Goal: Information Seeking & Learning: Learn about a topic

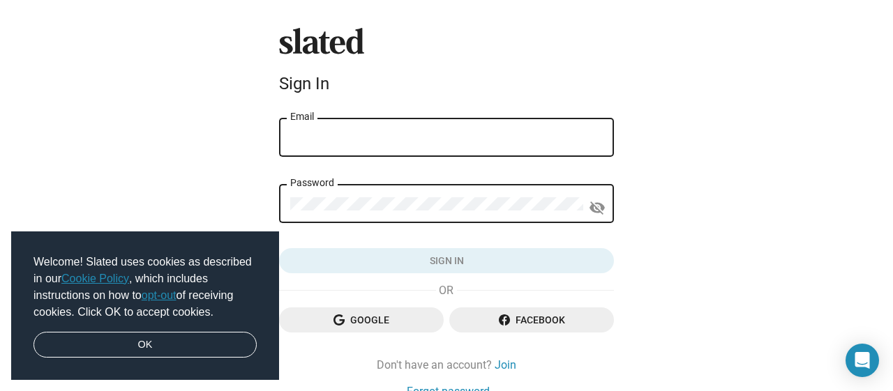
click at [361, 140] on input "Email" at bounding box center [446, 138] width 313 height 13
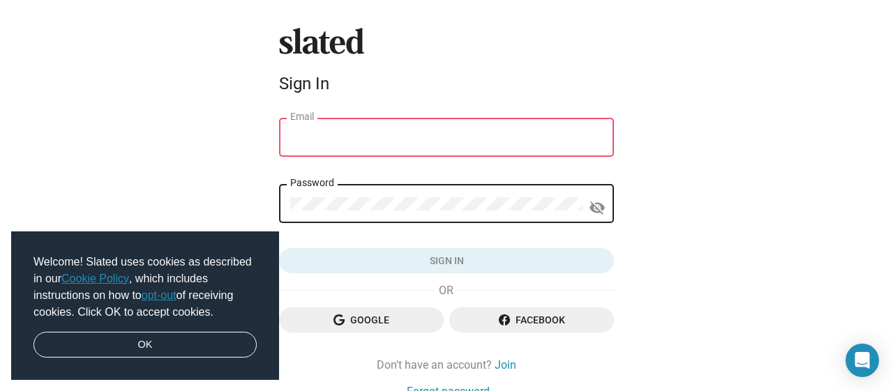
type input "[PERSON_NAME][EMAIL_ADDRESS][DOMAIN_NAME]"
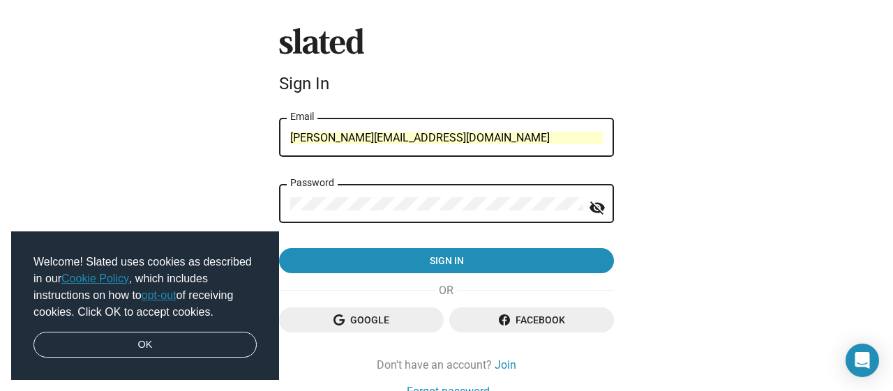
click at [279, 248] on button "Sign in" at bounding box center [446, 260] width 335 height 25
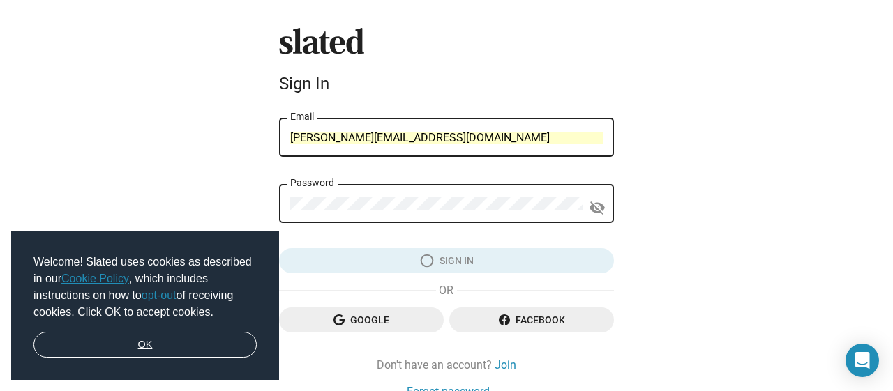
click at [175, 345] on link "OK" at bounding box center [144, 345] width 223 height 27
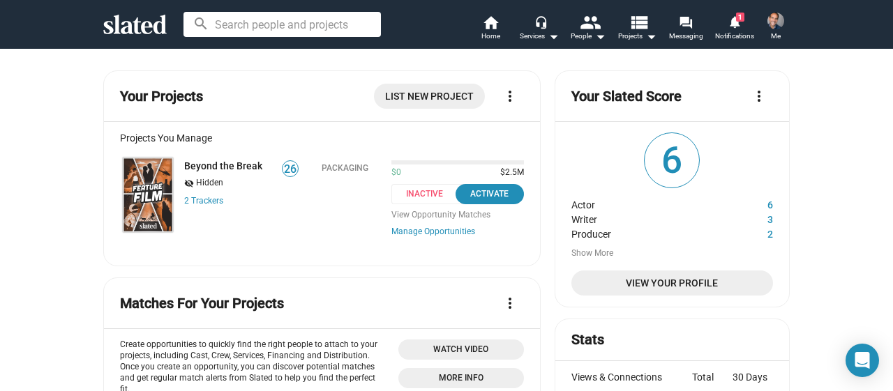
click at [152, 184] on img at bounding box center [148, 195] width 50 height 75
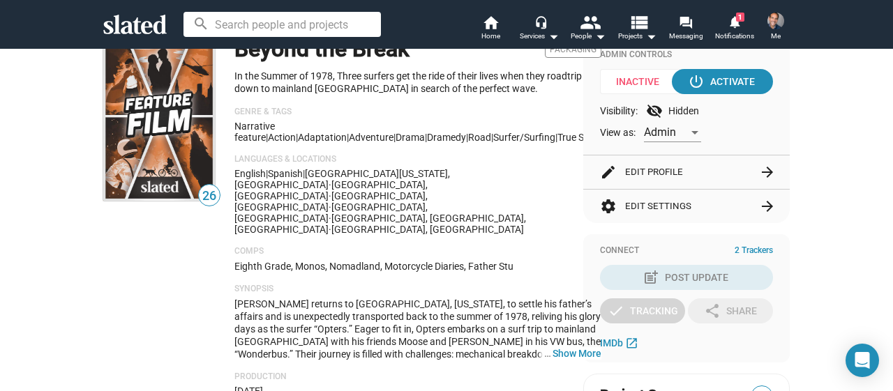
scroll to position [205, 0]
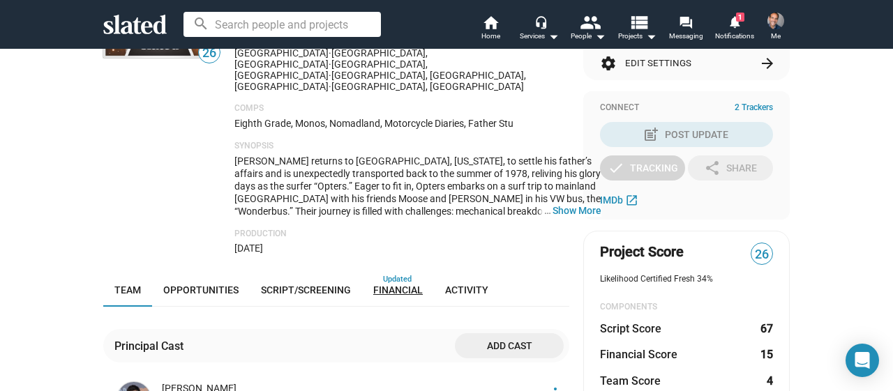
click at [403, 285] on span "Financial" at bounding box center [398, 290] width 50 height 11
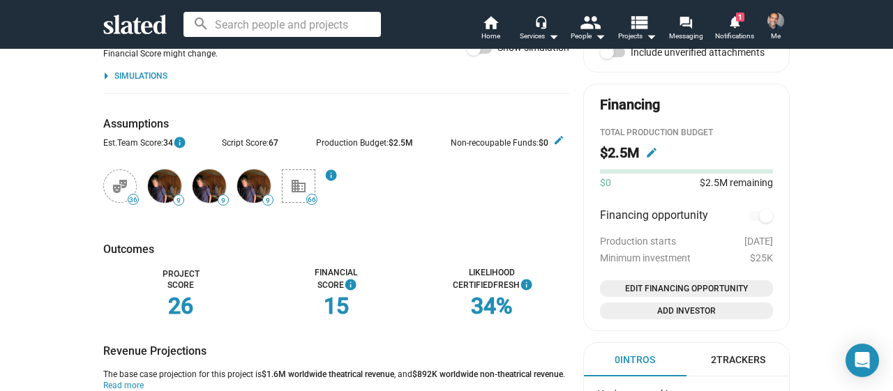
scroll to position [725, 0]
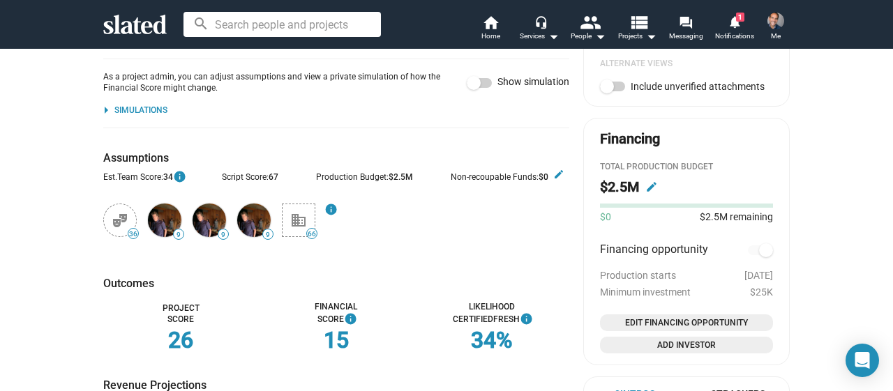
click at [651, 188] on mat-icon "edit" at bounding box center [651, 187] width 13 height 13
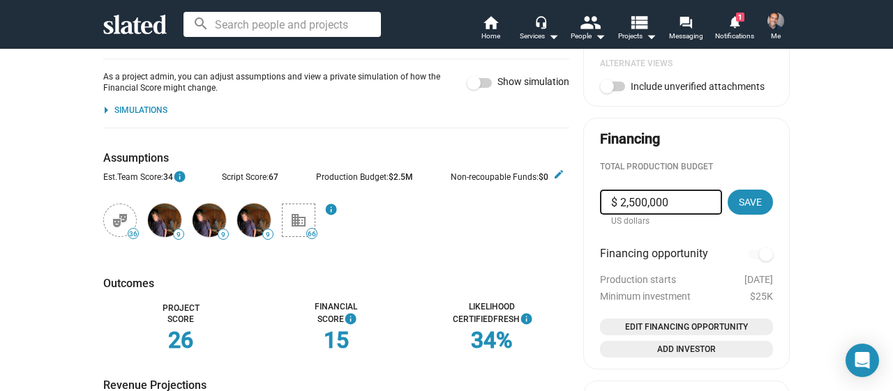
click at [647, 203] on input "$ 2,500,000" at bounding box center [661, 202] width 100 height 25
type input "$ 2,420,000"
click at [754, 195] on span "Save" at bounding box center [750, 202] width 23 height 25
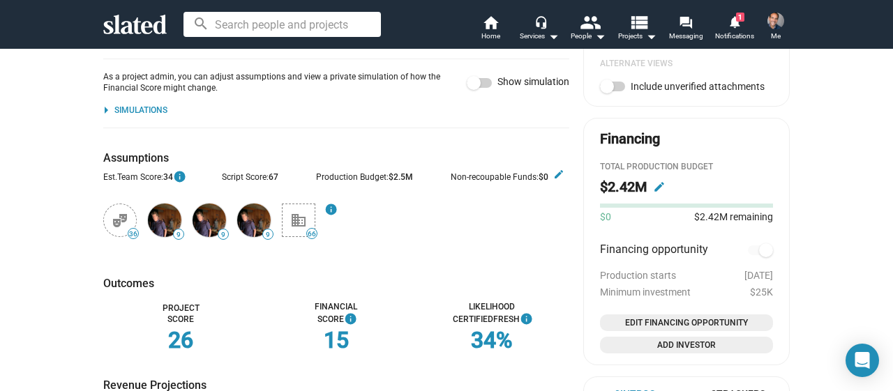
checkbox input "true"
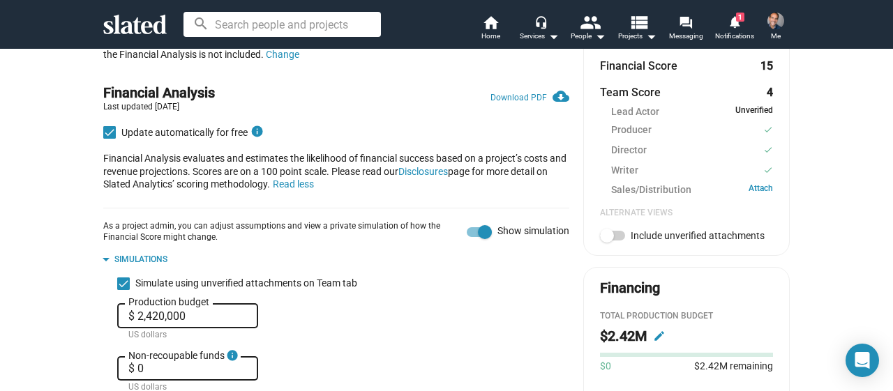
scroll to position [579, 0]
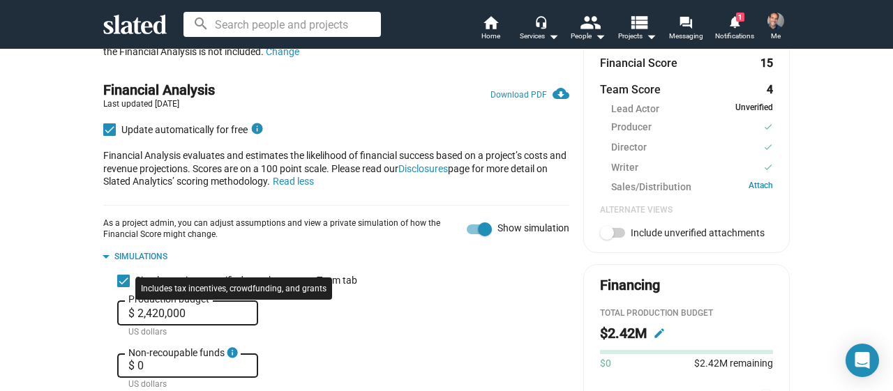
click at [234, 345] on mat-icon "info" at bounding box center [232, 353] width 13 height 17
click at [234, 360] on input "$ 0" at bounding box center [187, 366] width 119 height 13
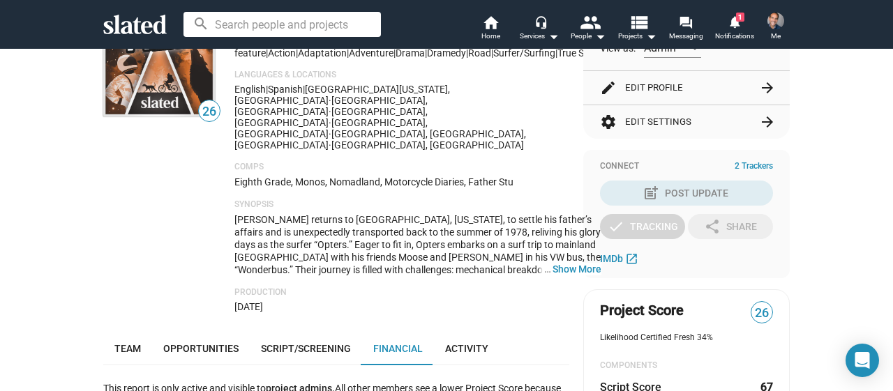
scroll to position [235, 0]
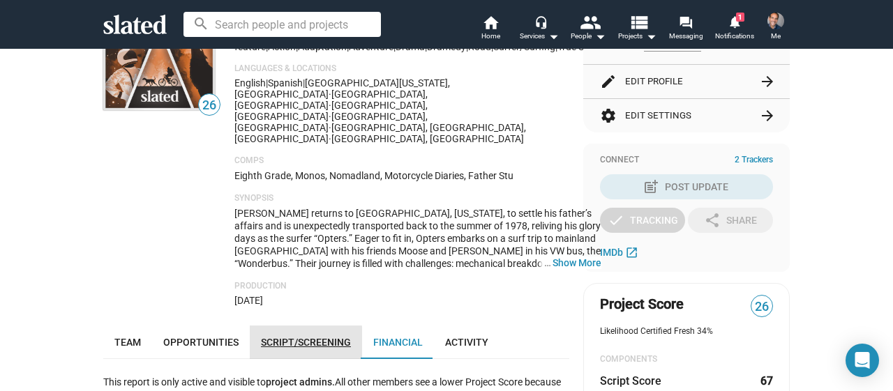
click at [296, 337] on span "Script/Screening" at bounding box center [306, 342] width 90 height 11
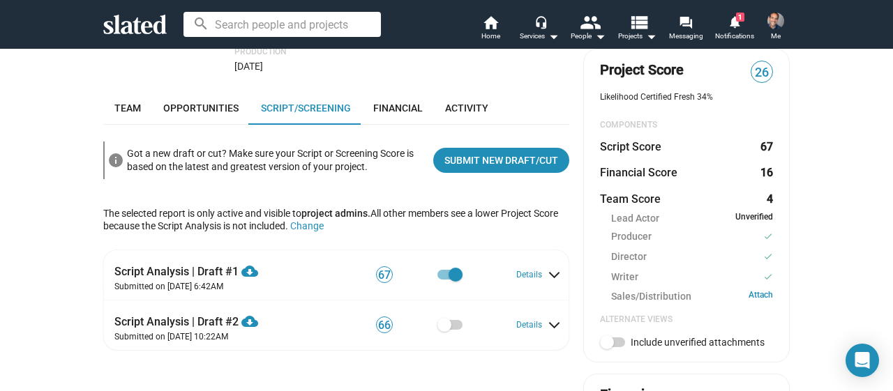
scroll to position [470, 0]
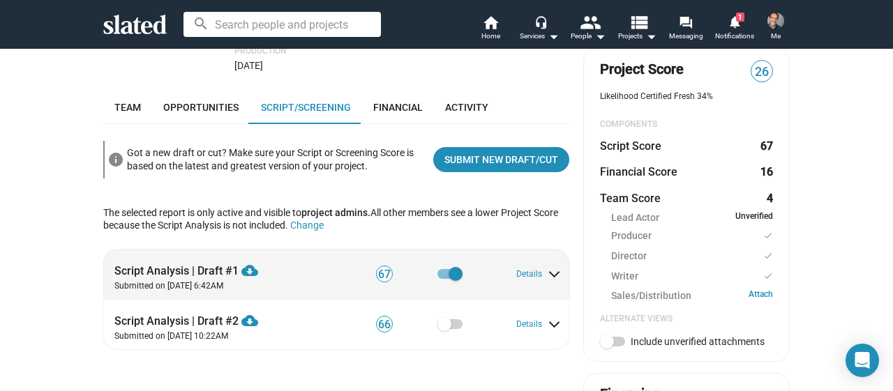
click at [190, 255] on div "Script Analysis | Draft #1 cloud_download Download PDF" at bounding box center [217, 266] width 206 height 23
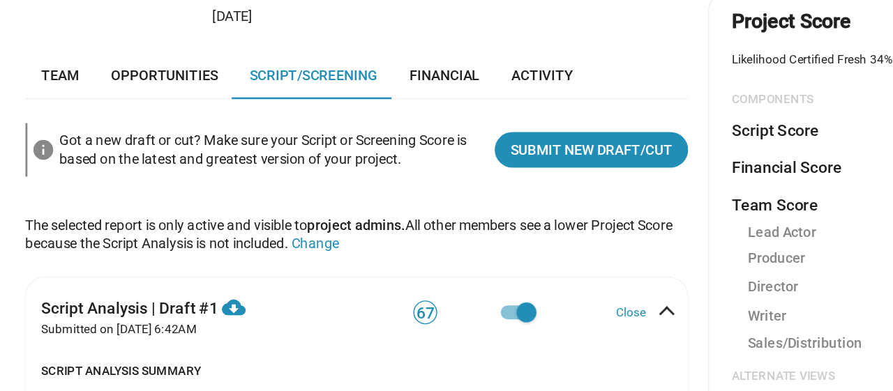
scroll to position [404, 0]
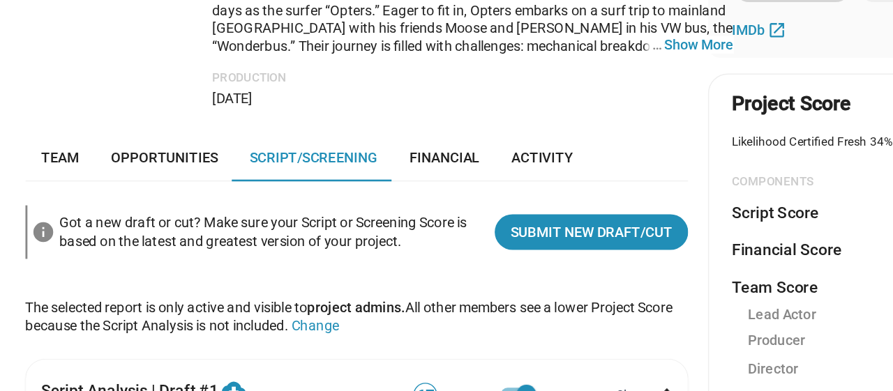
click at [532, 336] on button "Close" at bounding box center [537, 341] width 38 height 11
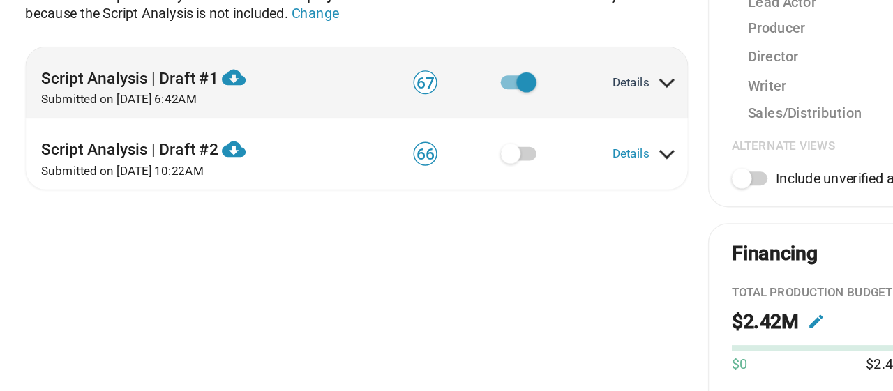
scroll to position [628, 0]
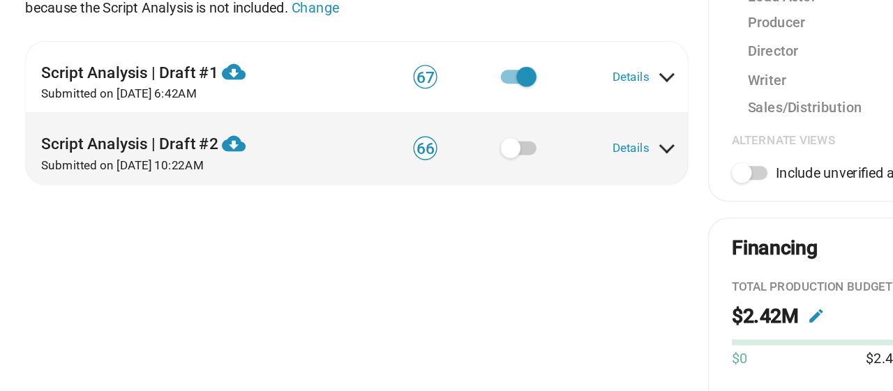
click at [193, 148] on div "Script Analysis | Draft #2 cloud_download Download PDF" at bounding box center [217, 159] width 206 height 23
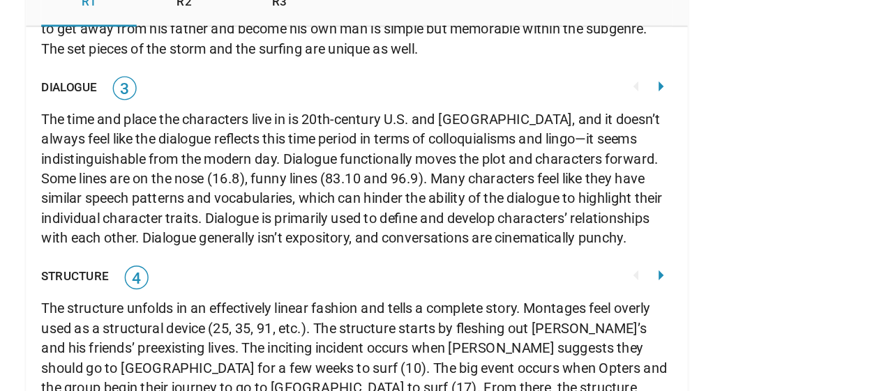
scroll to position [2884, 0]
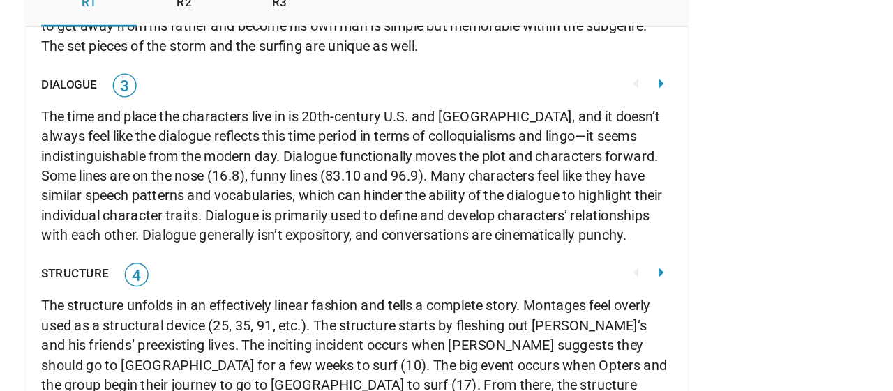
click at [548, 246] on mat-icon "arrow_right" at bounding box center [549, 254] width 17 height 17
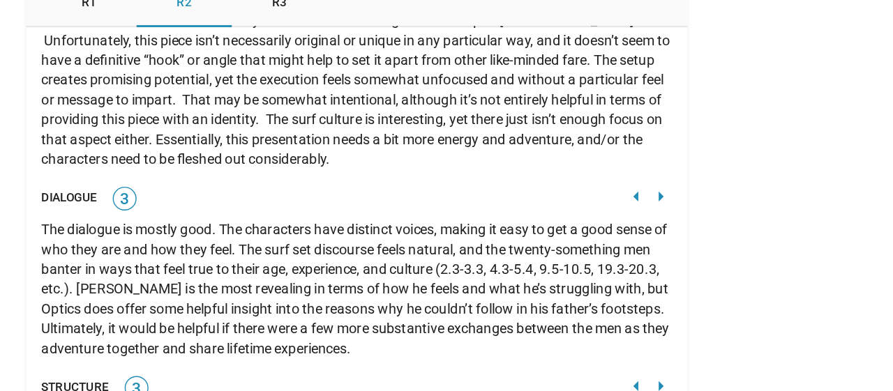
scroll to position [2808, 0]
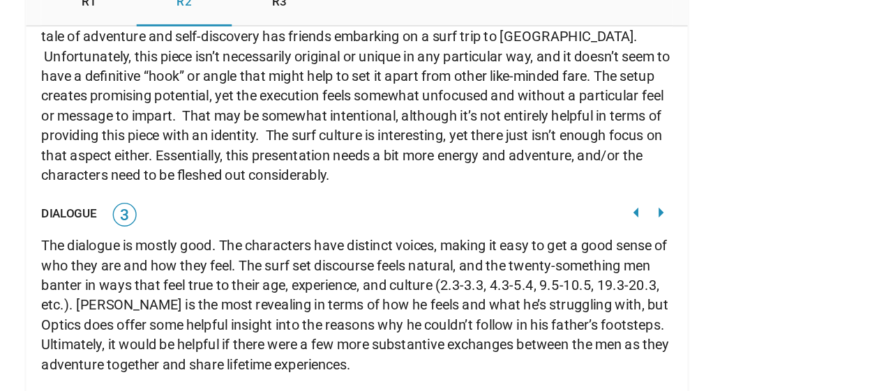
click at [550, 204] on mat-icon "arrow_right" at bounding box center [549, 212] width 17 height 17
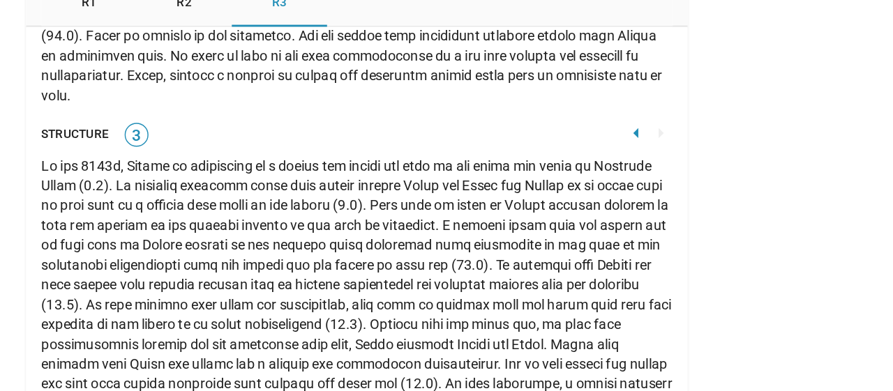
scroll to position [3273, 0]
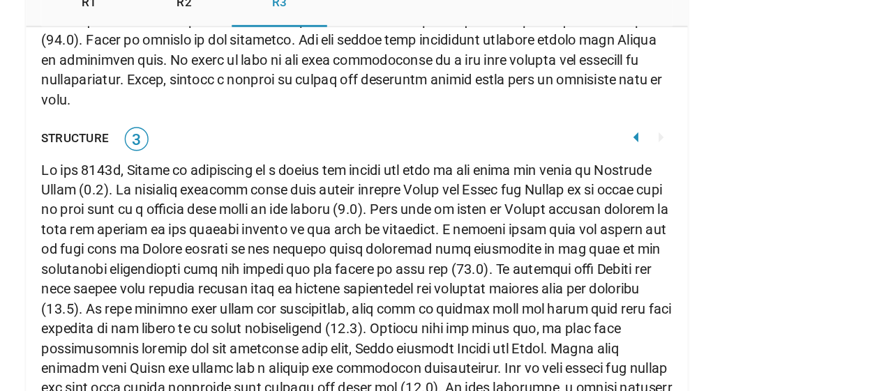
click at [534, 151] on mat-icon "arrow_left" at bounding box center [533, 159] width 17 height 17
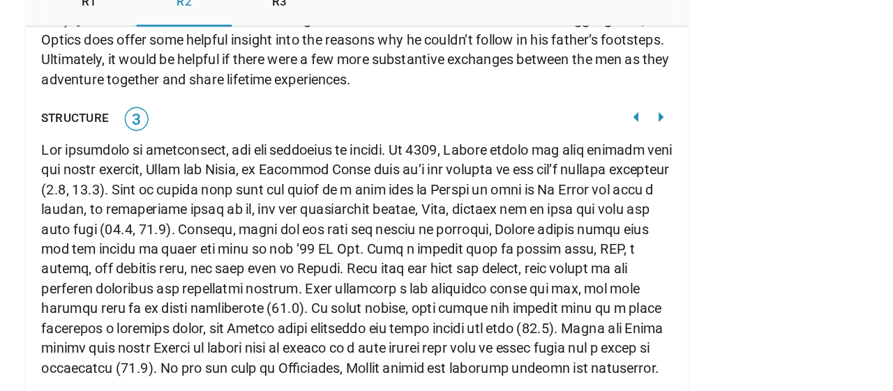
scroll to position [2970, 0]
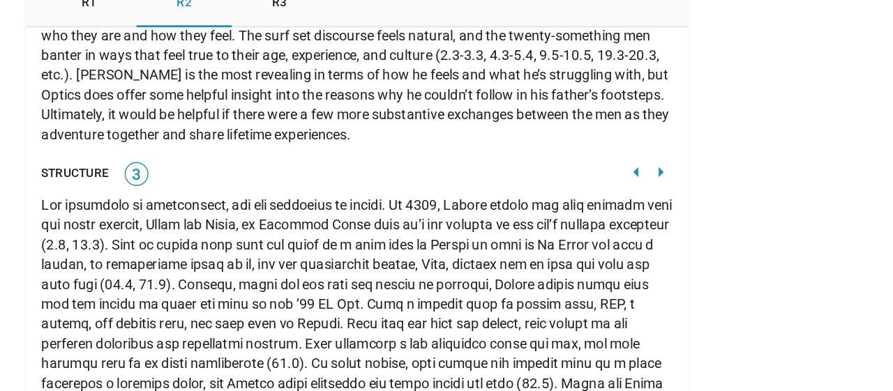
click at [535, 175] on mat-icon "arrow_left" at bounding box center [533, 183] width 17 height 17
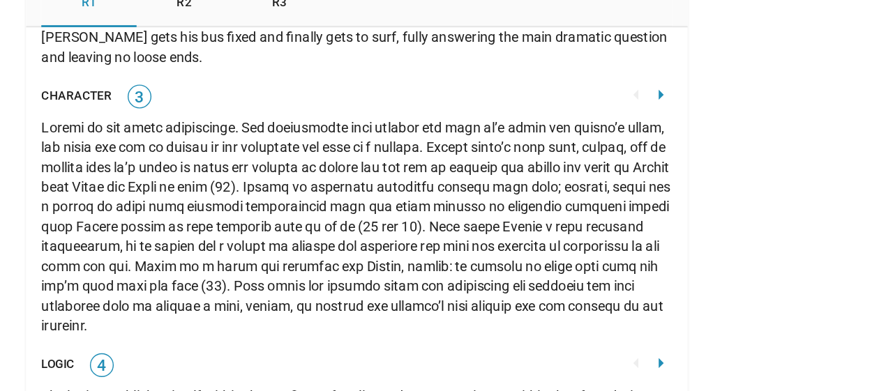
scroll to position [3203, 0]
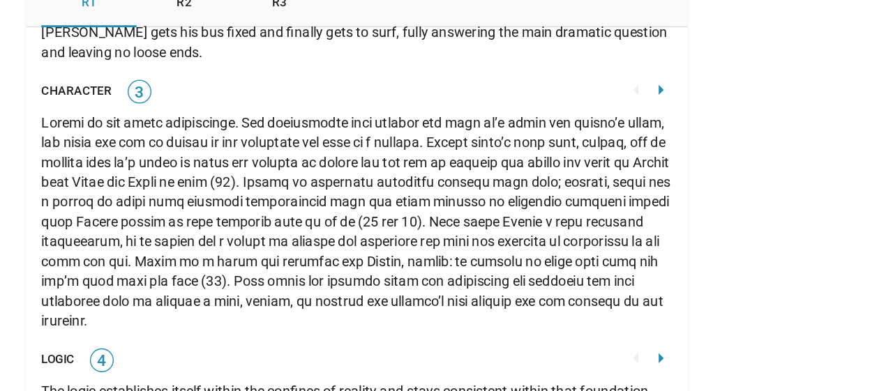
click at [550, 306] on mat-icon "arrow_right" at bounding box center [549, 314] width 17 height 17
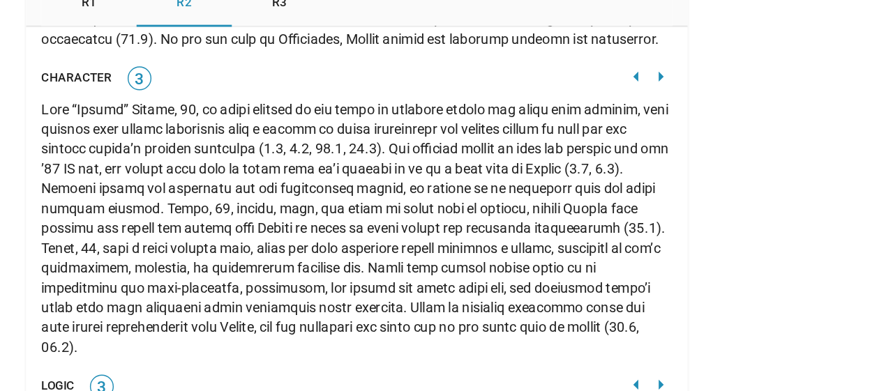
scroll to position [3247, 0]
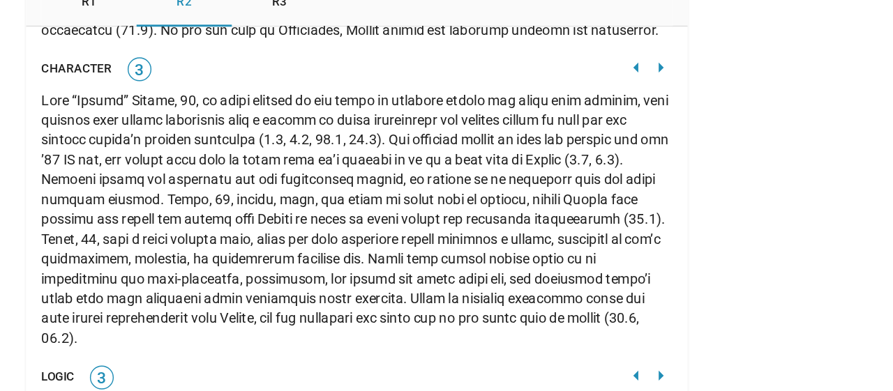
click at [541, 319] on mat-icon "arrow_left" at bounding box center [533, 327] width 17 height 17
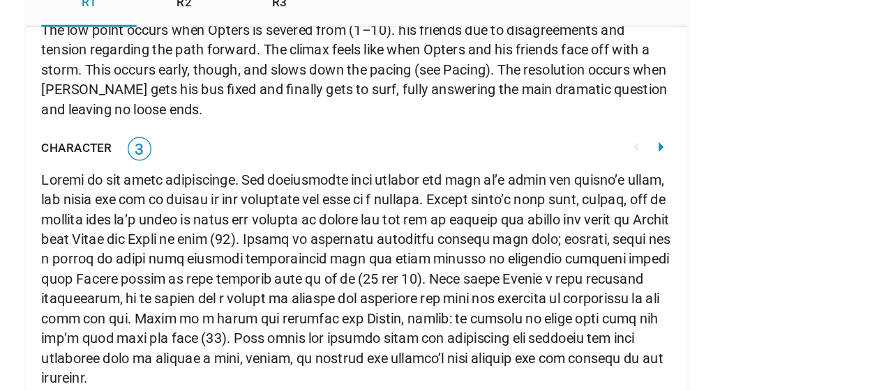
scroll to position [3162, 0]
click at [549, 347] on mat-icon "arrow_right" at bounding box center [549, 355] width 17 height 17
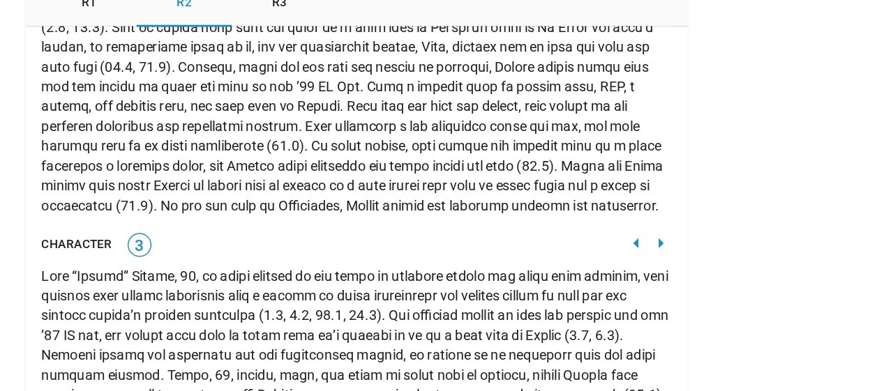
scroll to position [3180, 0]
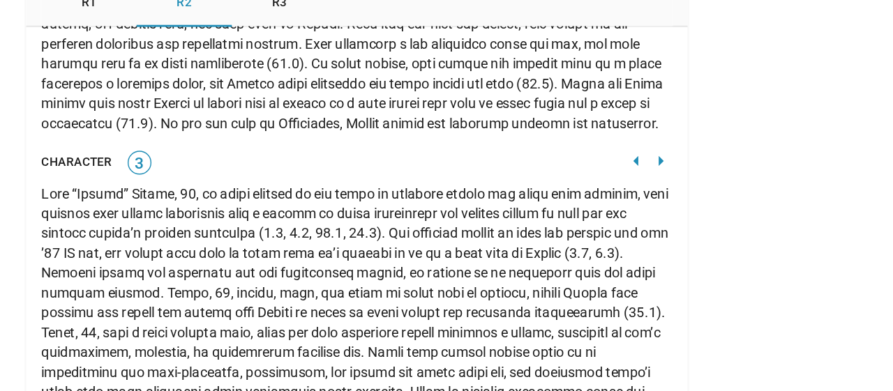
click at [549, 273] on div at bounding box center [336, 282] width 444 height 181
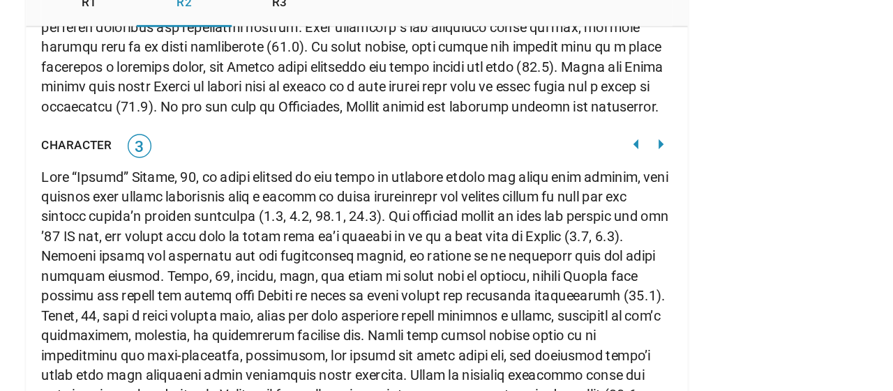
scroll to position [3226, 0]
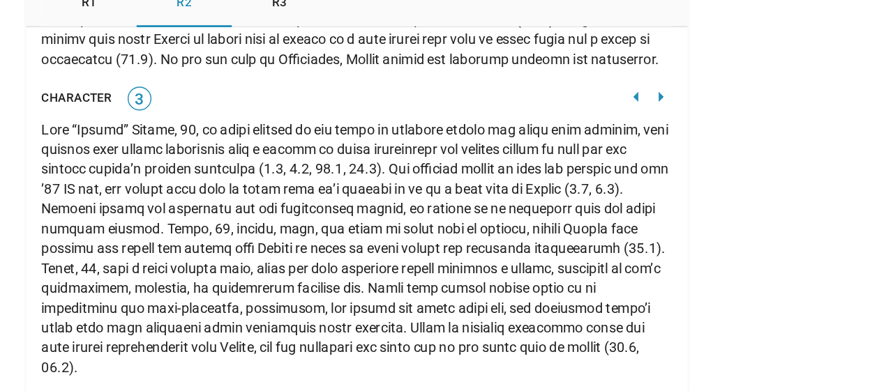
click at [548, 339] on mat-icon "arrow_right" at bounding box center [549, 347] width 17 height 17
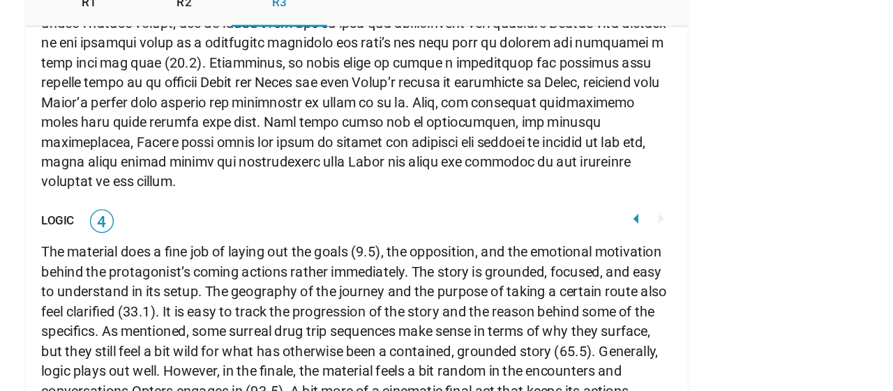
scroll to position [3816, 0]
click at [534, 209] on mat-icon "arrow_left" at bounding box center [533, 217] width 17 height 17
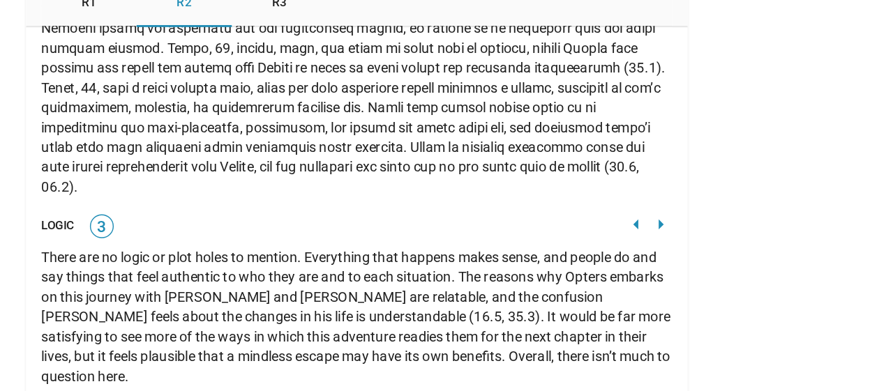
scroll to position [3356, 0]
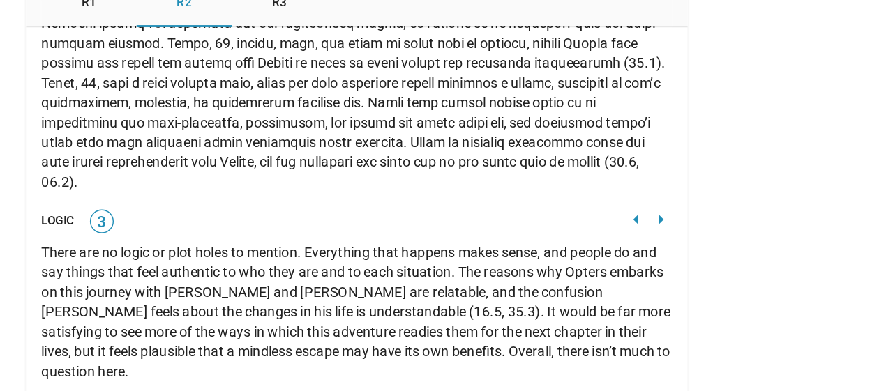
click at [531, 209] on mat-icon "arrow_left" at bounding box center [533, 217] width 17 height 17
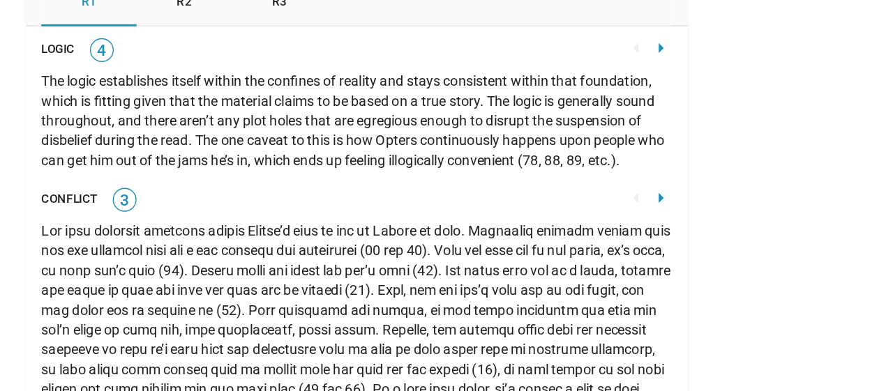
scroll to position [3408, 0]
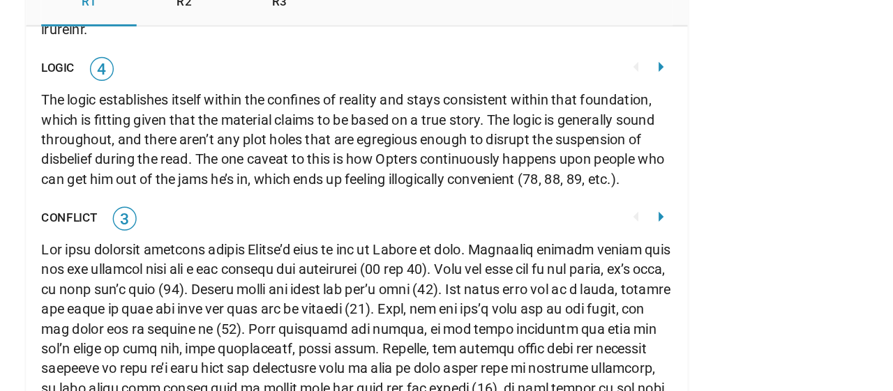
click at [552, 206] on mat-icon "arrow_right" at bounding box center [549, 214] width 17 height 17
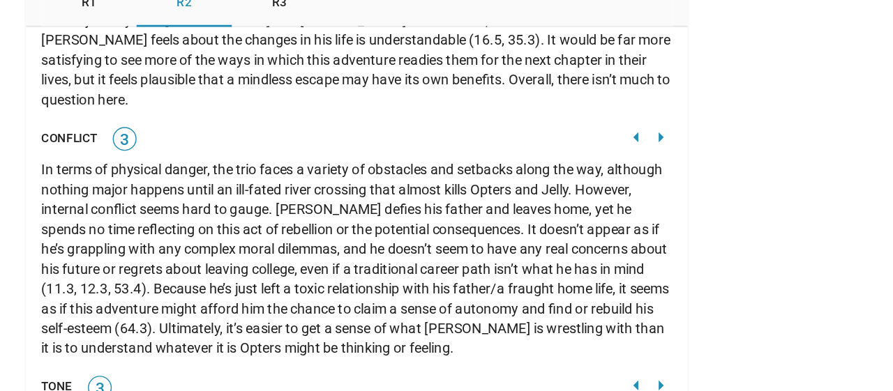
scroll to position [3551, 0]
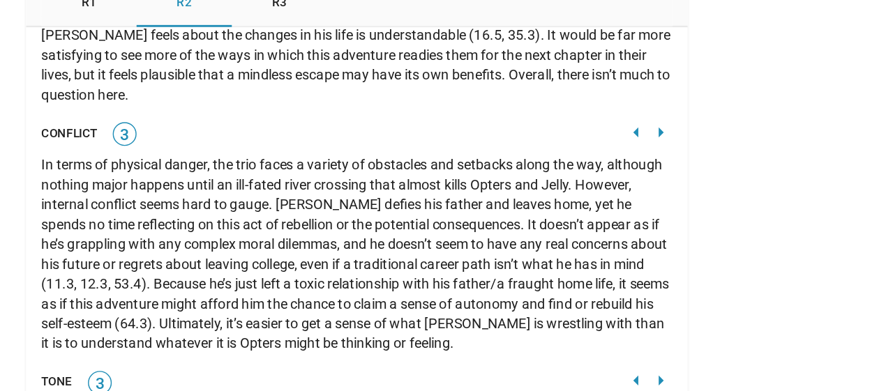
click at [551, 147] on mat-icon "arrow_right" at bounding box center [549, 155] width 17 height 17
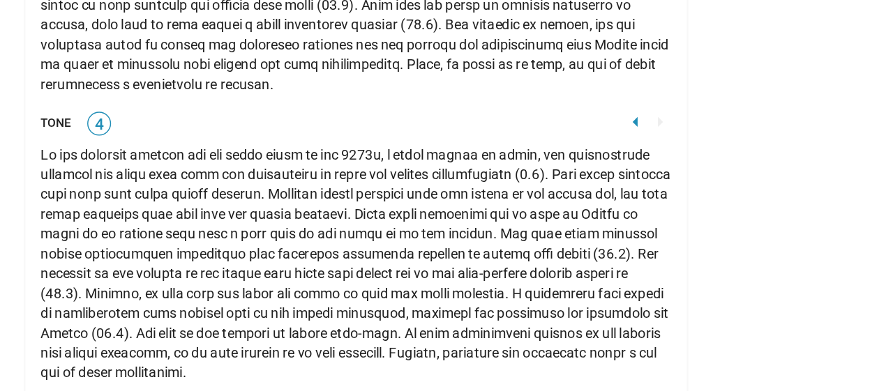
scroll to position [4254, 0]
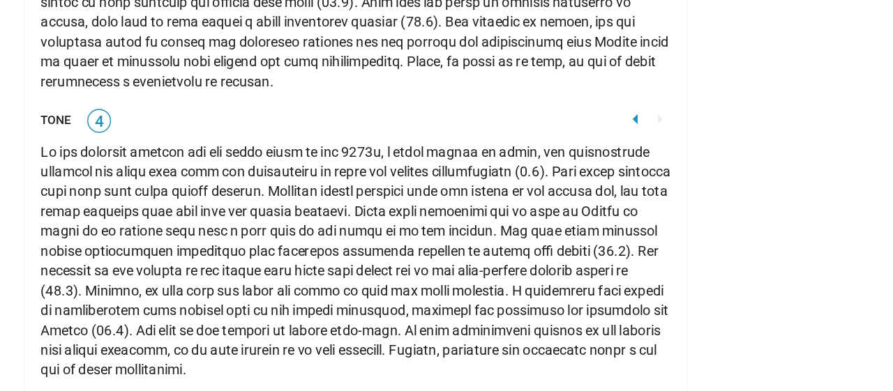
click at [534, 191] on mat-icon "arrow_left" at bounding box center [533, 199] width 17 height 17
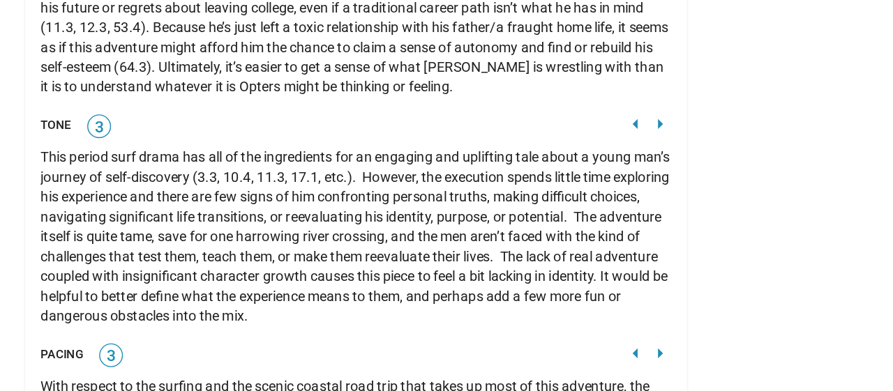
scroll to position [3679, 0]
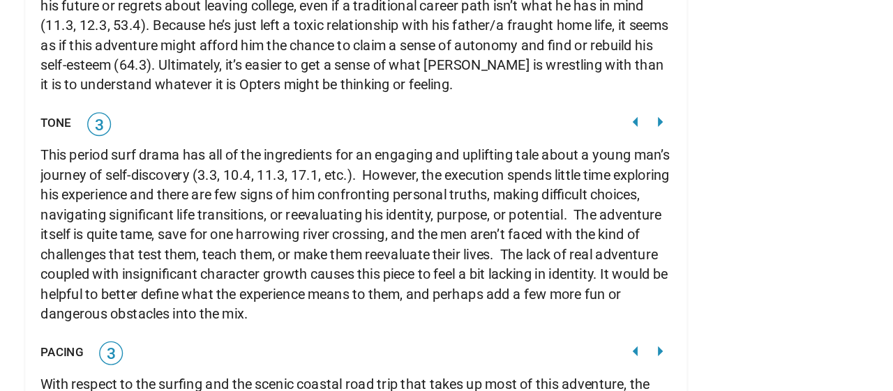
click at [532, 194] on mat-icon "arrow_left" at bounding box center [533, 202] width 17 height 17
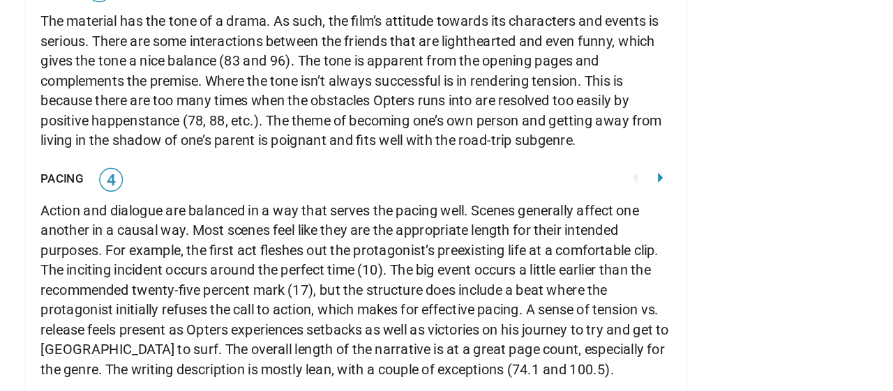
scroll to position [3777, 0]
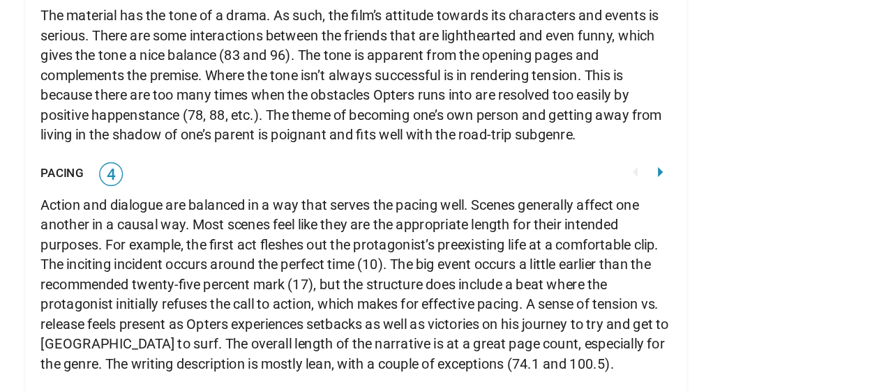
click at [551, 229] on mat-icon "arrow_right" at bounding box center [549, 237] width 17 height 17
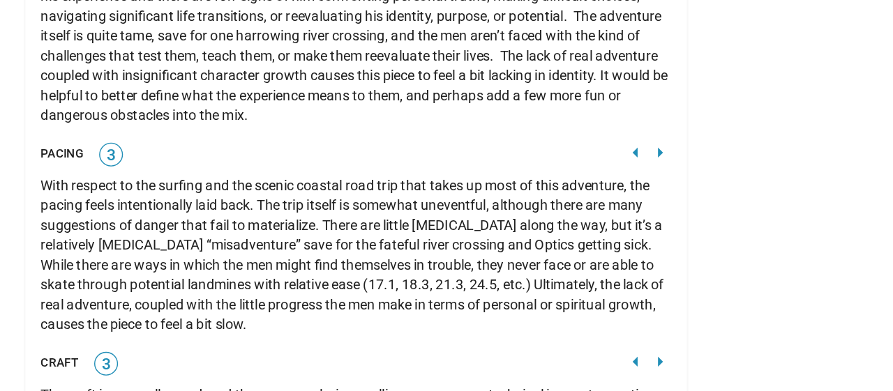
scroll to position [3819, 0]
click at [551, 215] on mat-icon "arrow_right" at bounding box center [549, 223] width 17 height 17
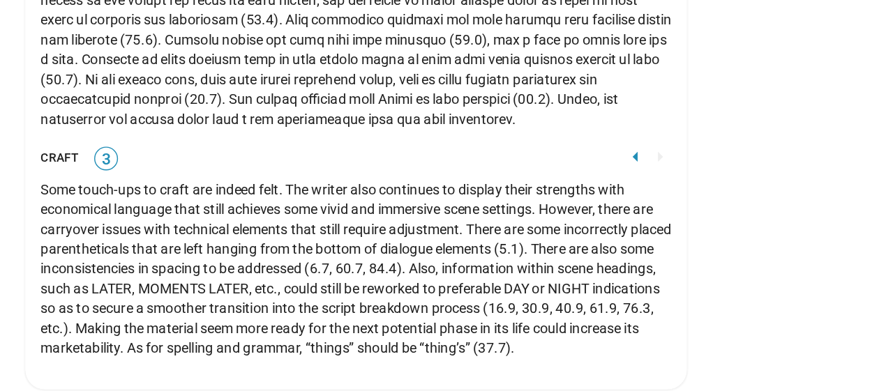
scroll to position [4649, 0]
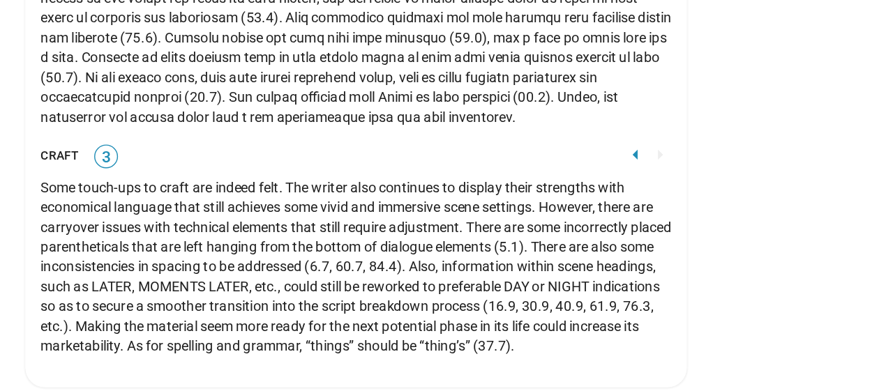
click at [532, 216] on mat-icon "arrow_left" at bounding box center [533, 224] width 17 height 17
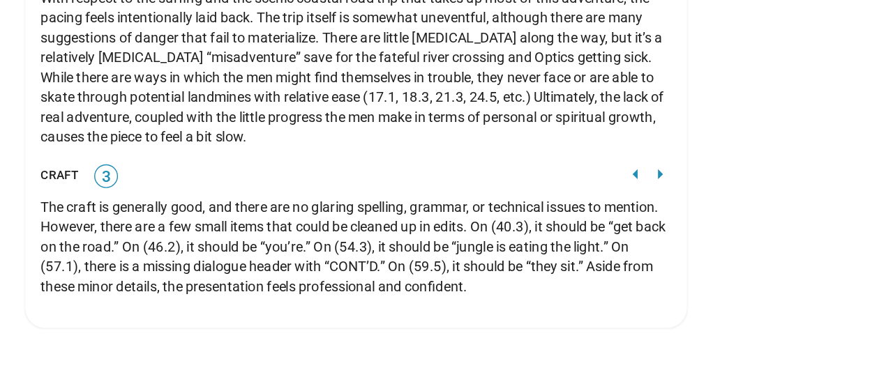
scroll to position [3951, 0]
click at [532, 230] on mat-icon "arrow_left" at bounding box center [533, 238] width 17 height 17
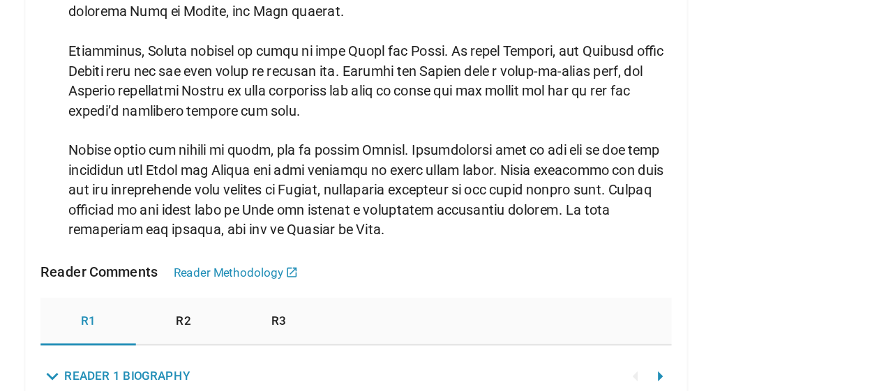
scroll to position [1941, 0]
